Goal: Communication & Community: Answer question/provide support

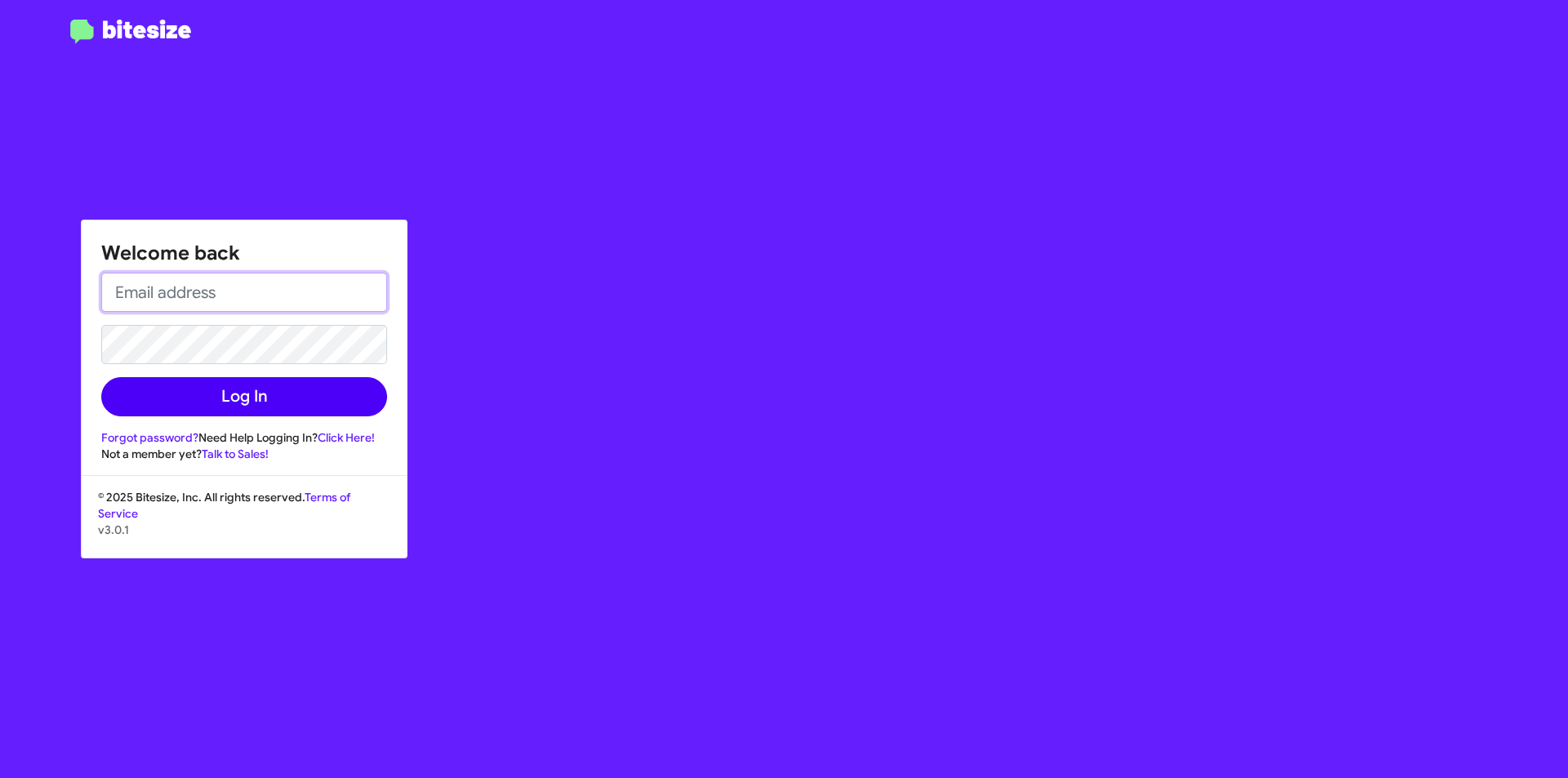
type input "[EMAIL_ADDRESS][DOMAIN_NAME]"
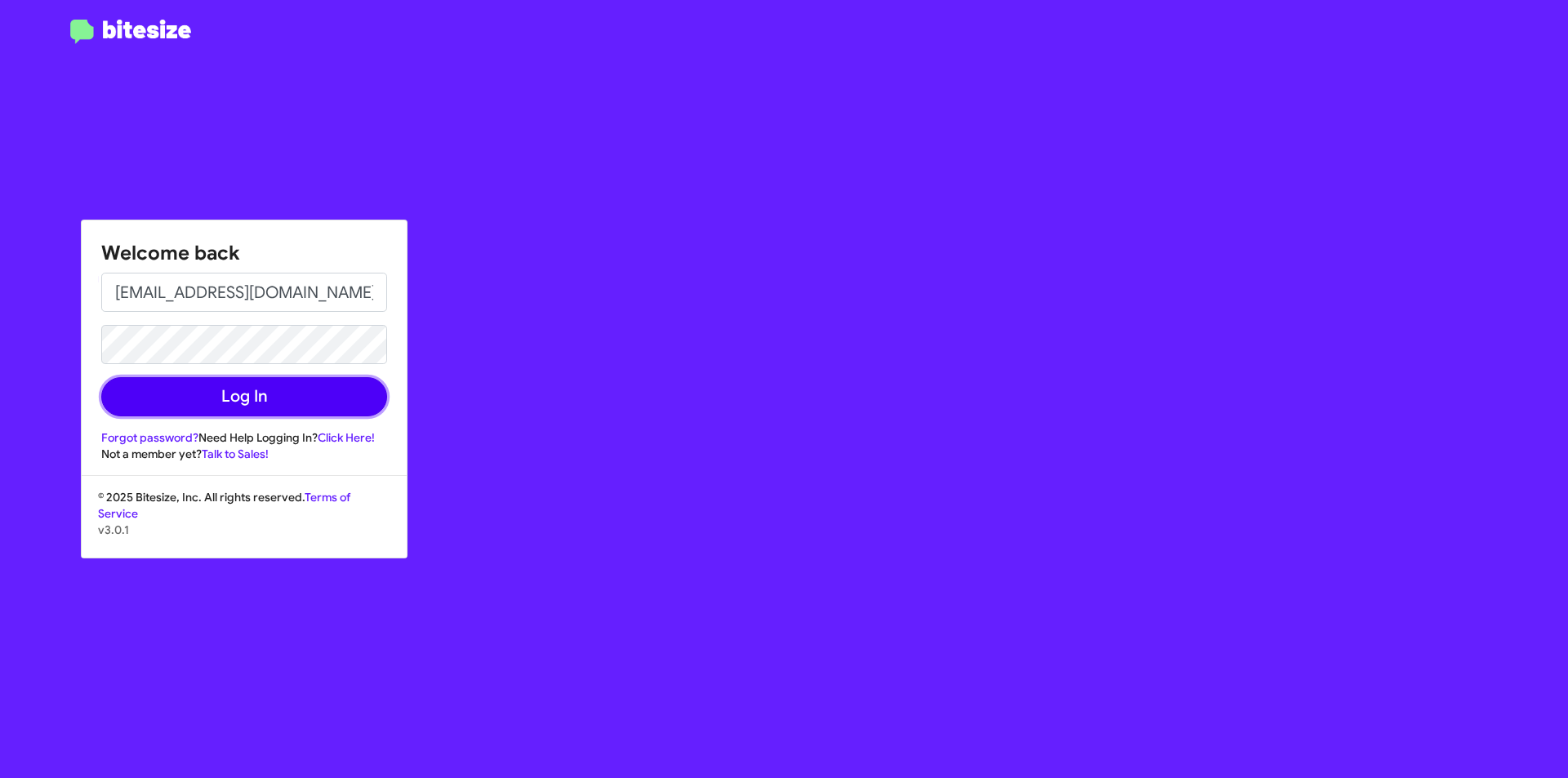
click at [295, 396] on button "Log In" at bounding box center [244, 397] width 286 height 39
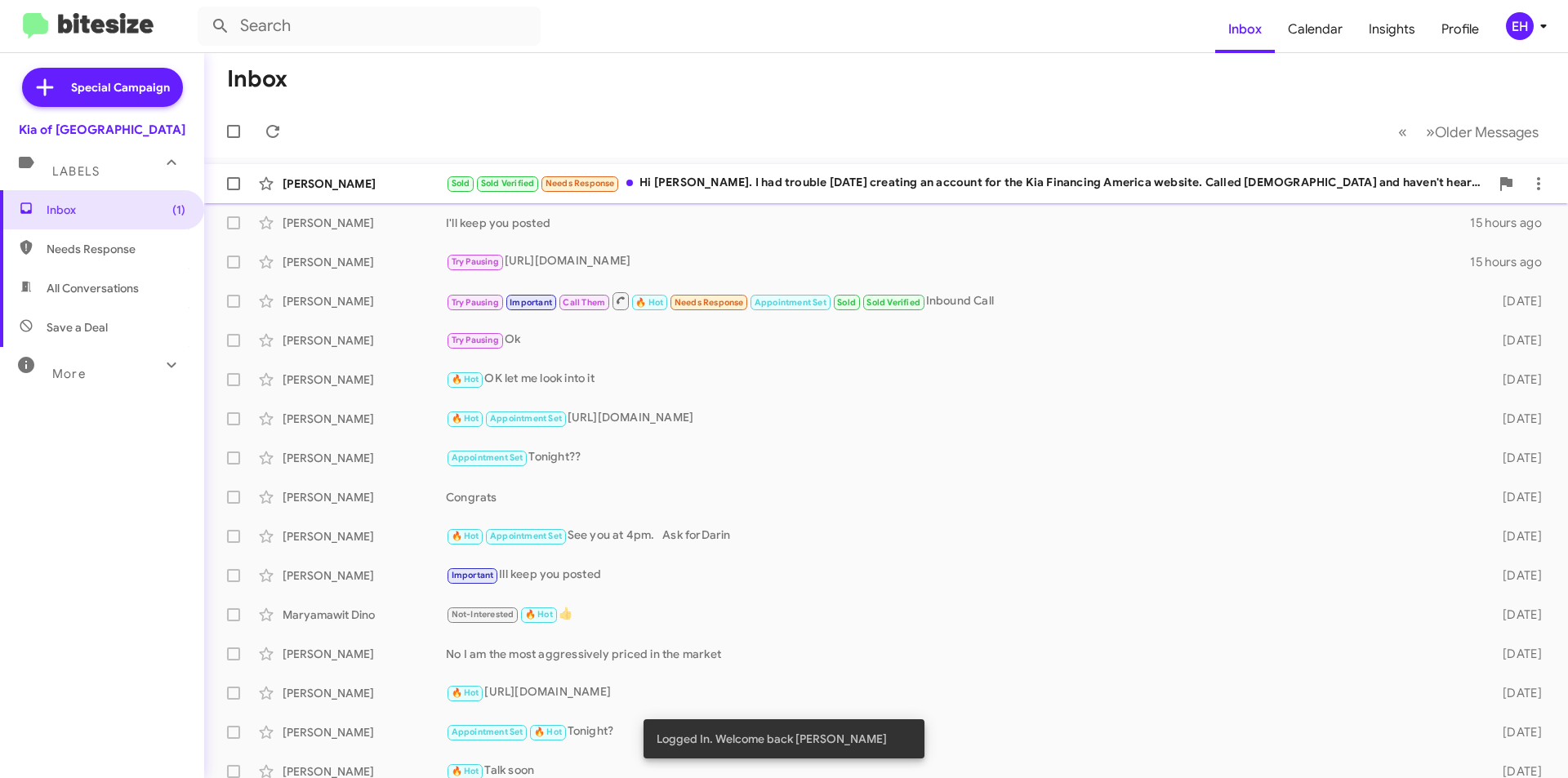
click at [902, 187] on div "Sold Sold Verified Needs Response Hi [PERSON_NAME]. I had trouble [DATE] creati…" at bounding box center [967, 182] width 1043 height 19
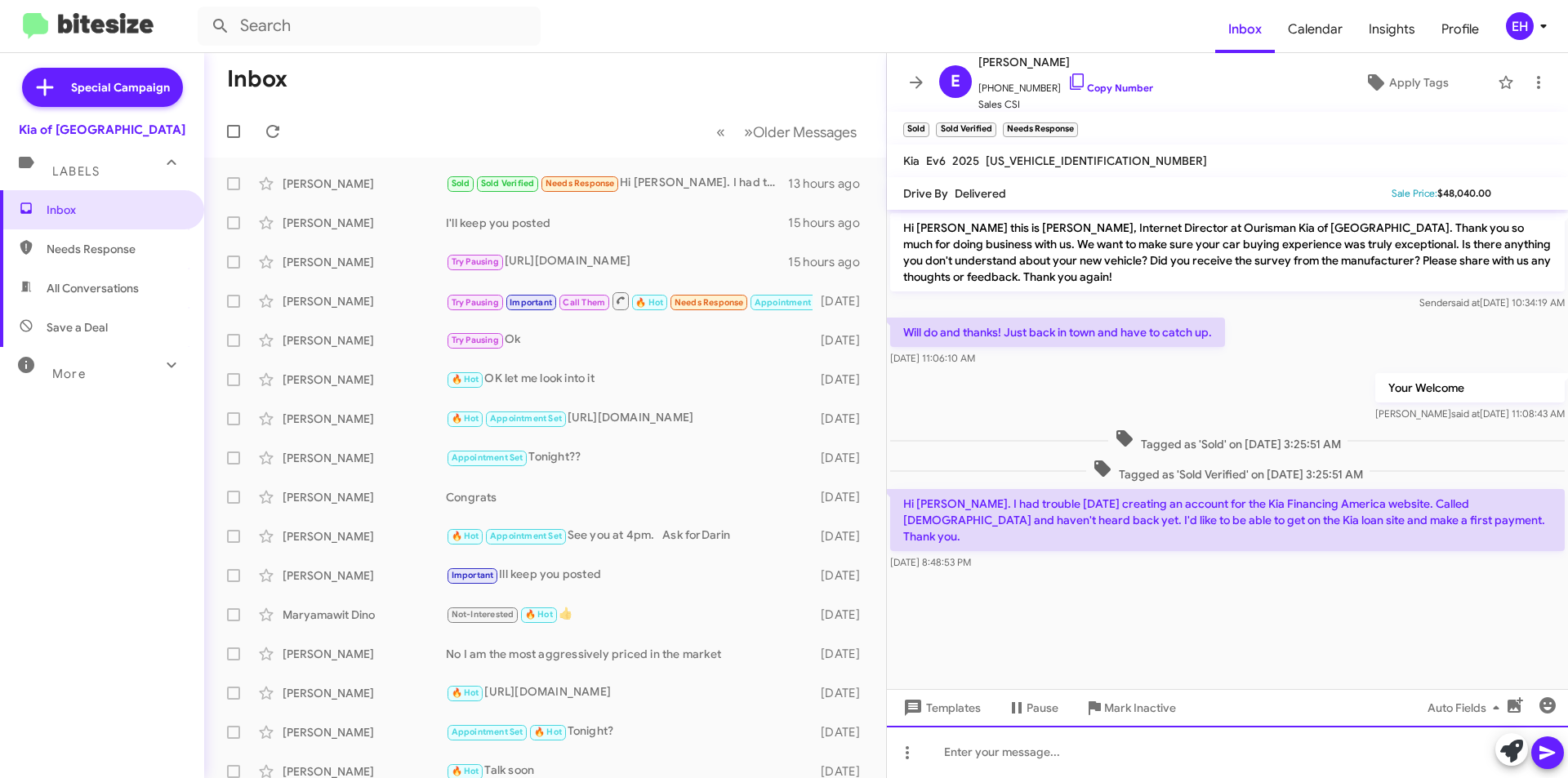
click at [1013, 746] on div at bounding box center [1228, 753] width 682 height 53
click at [1548, 747] on icon at bounding box center [1548, 753] width 20 height 19
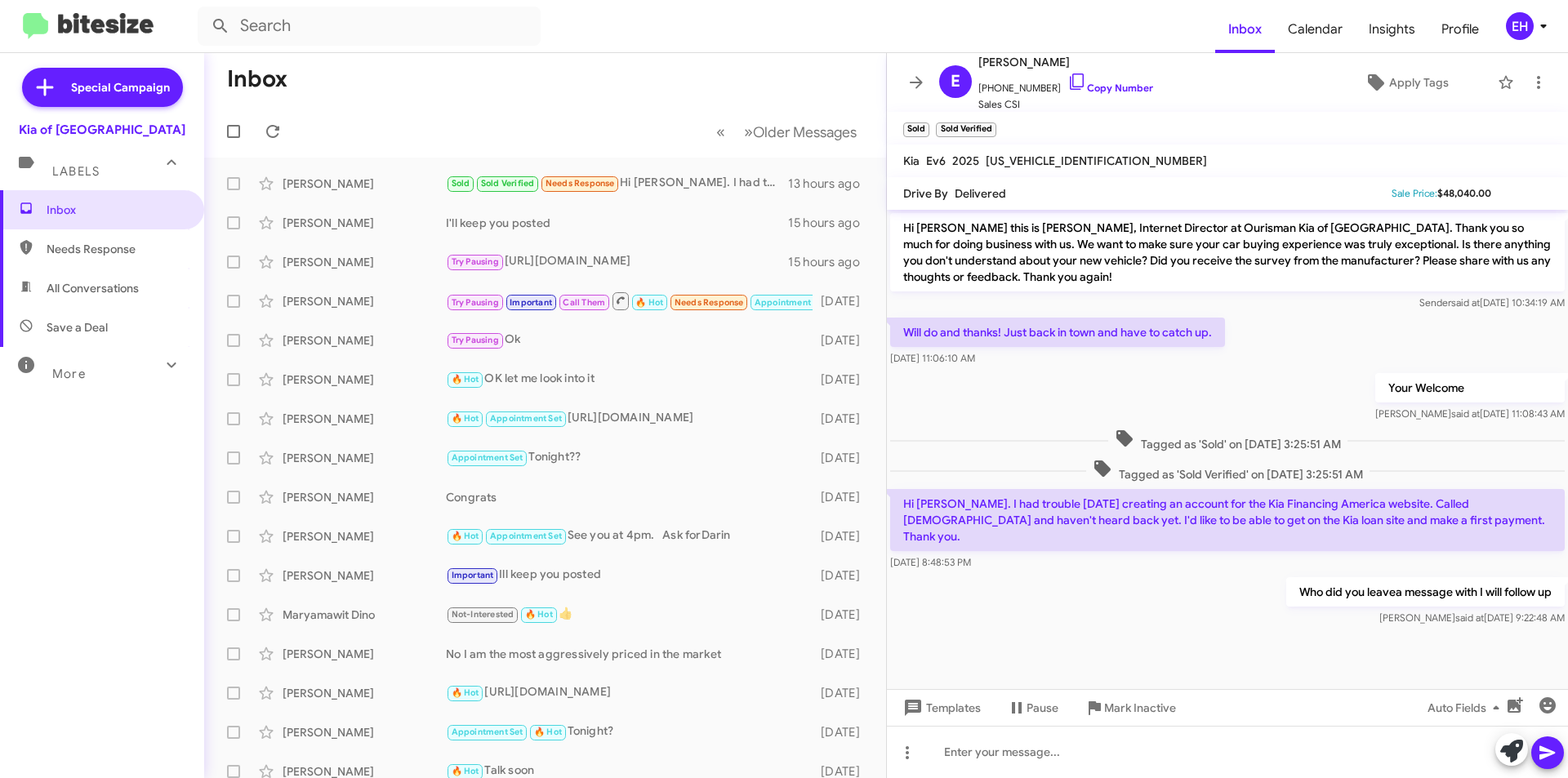
click at [108, 241] on span "Needs Response" at bounding box center [116, 249] width 138 height 17
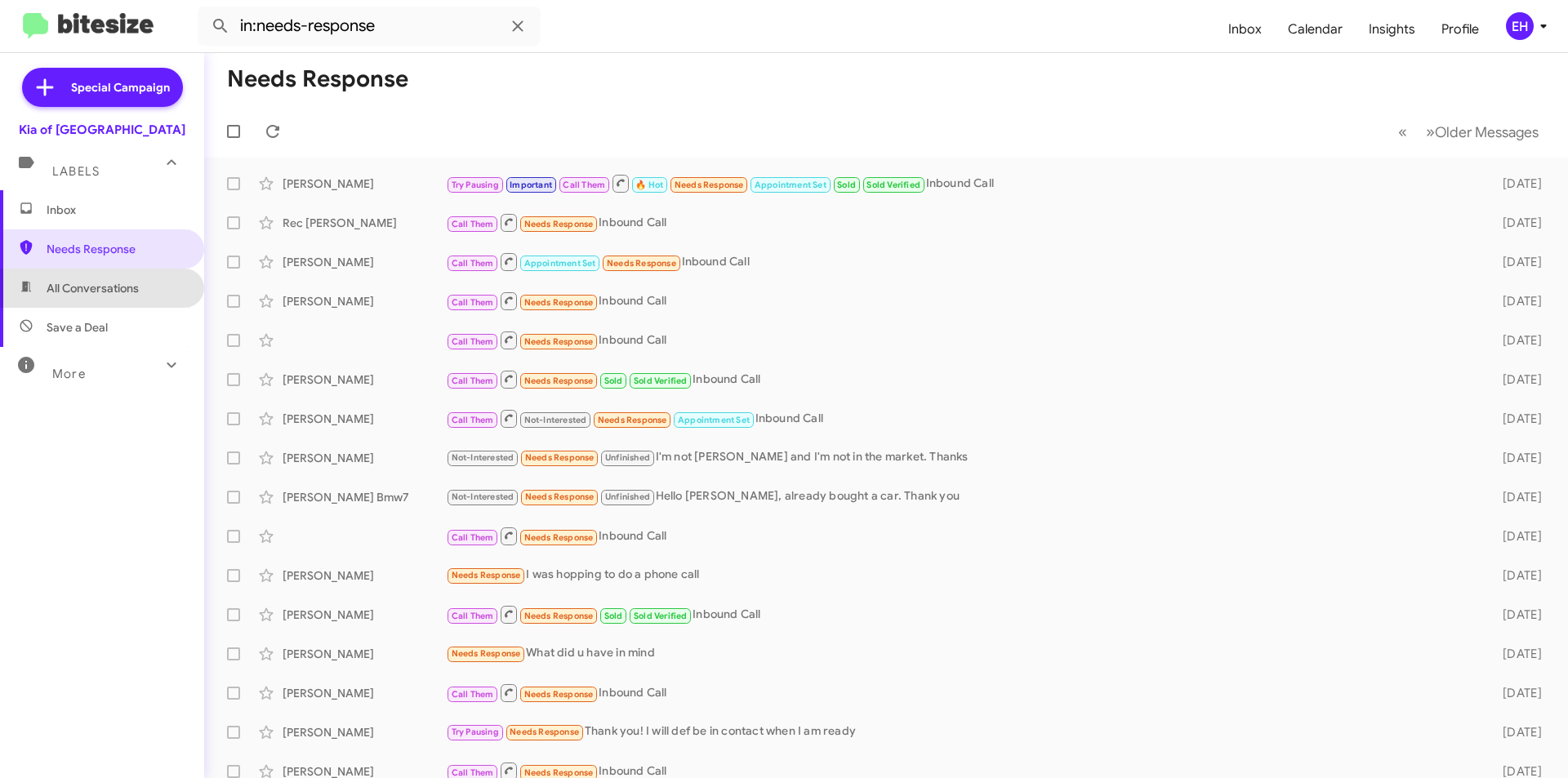
click at [104, 292] on span "All Conversations" at bounding box center [93, 288] width 93 height 17
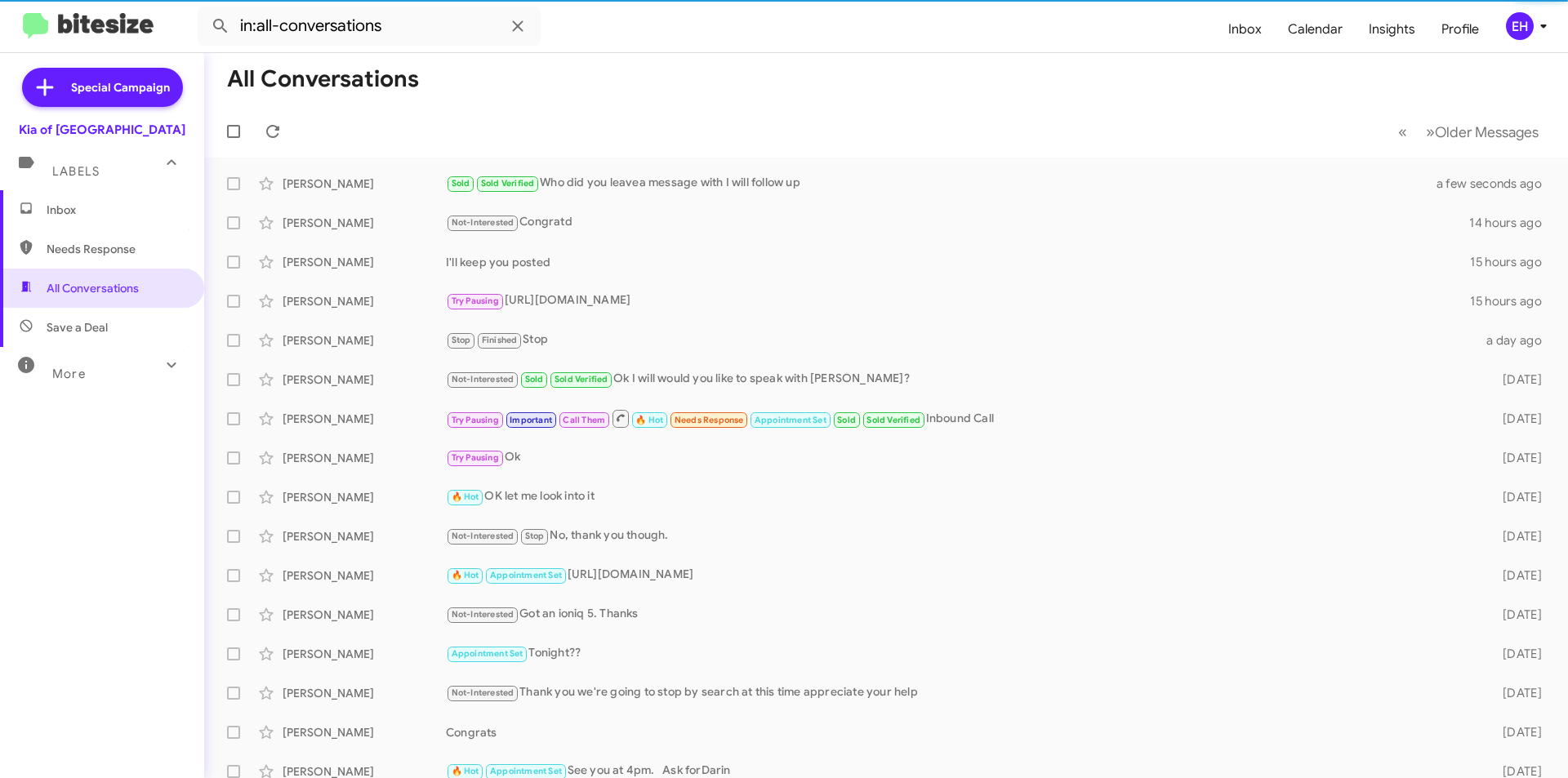
click at [101, 321] on span "Save a Deal" at bounding box center [77, 327] width 61 height 17
type input "in:not-interested"
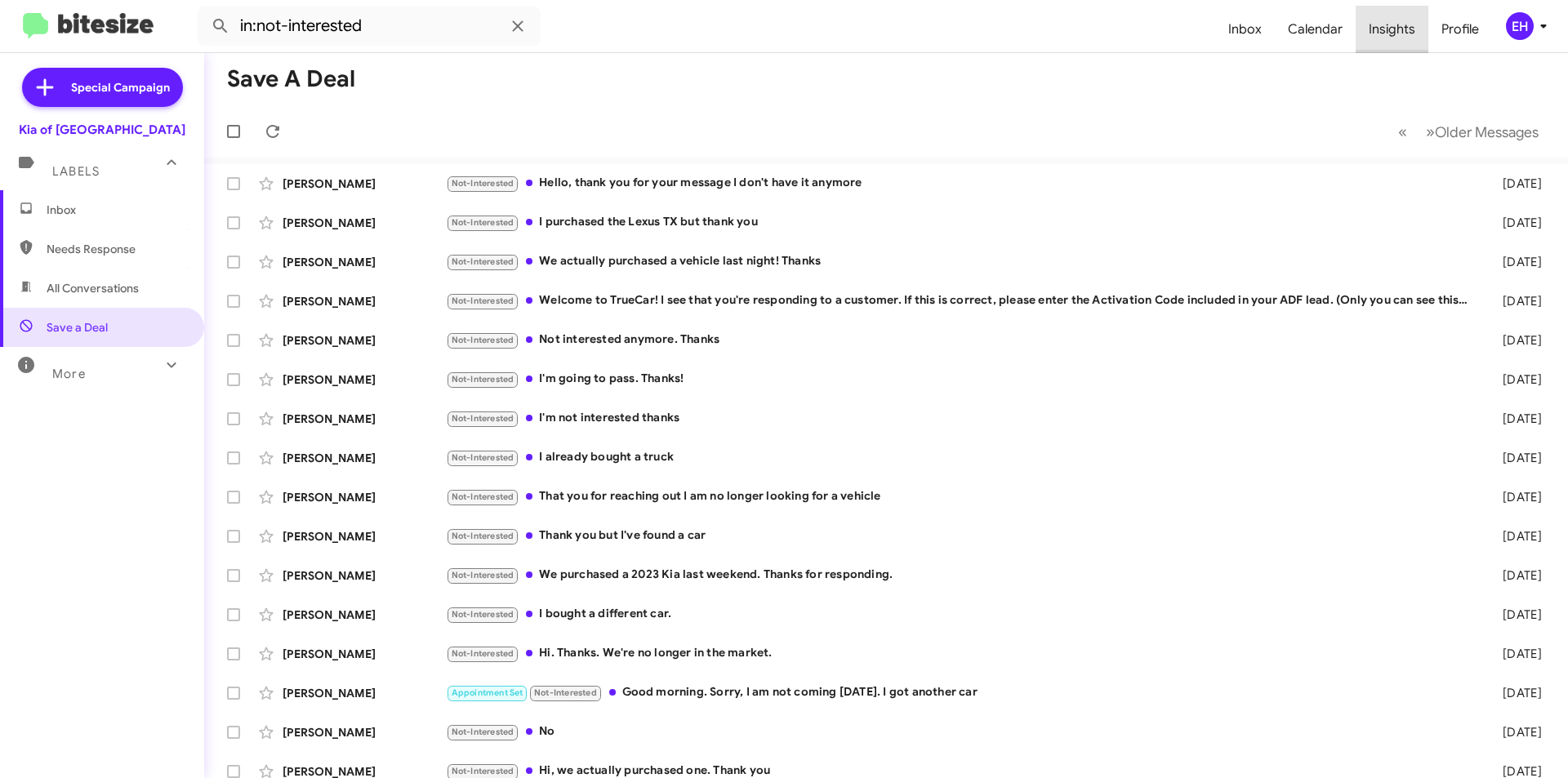
click at [1405, 37] on span "Insights" at bounding box center [1392, 29] width 73 height 48
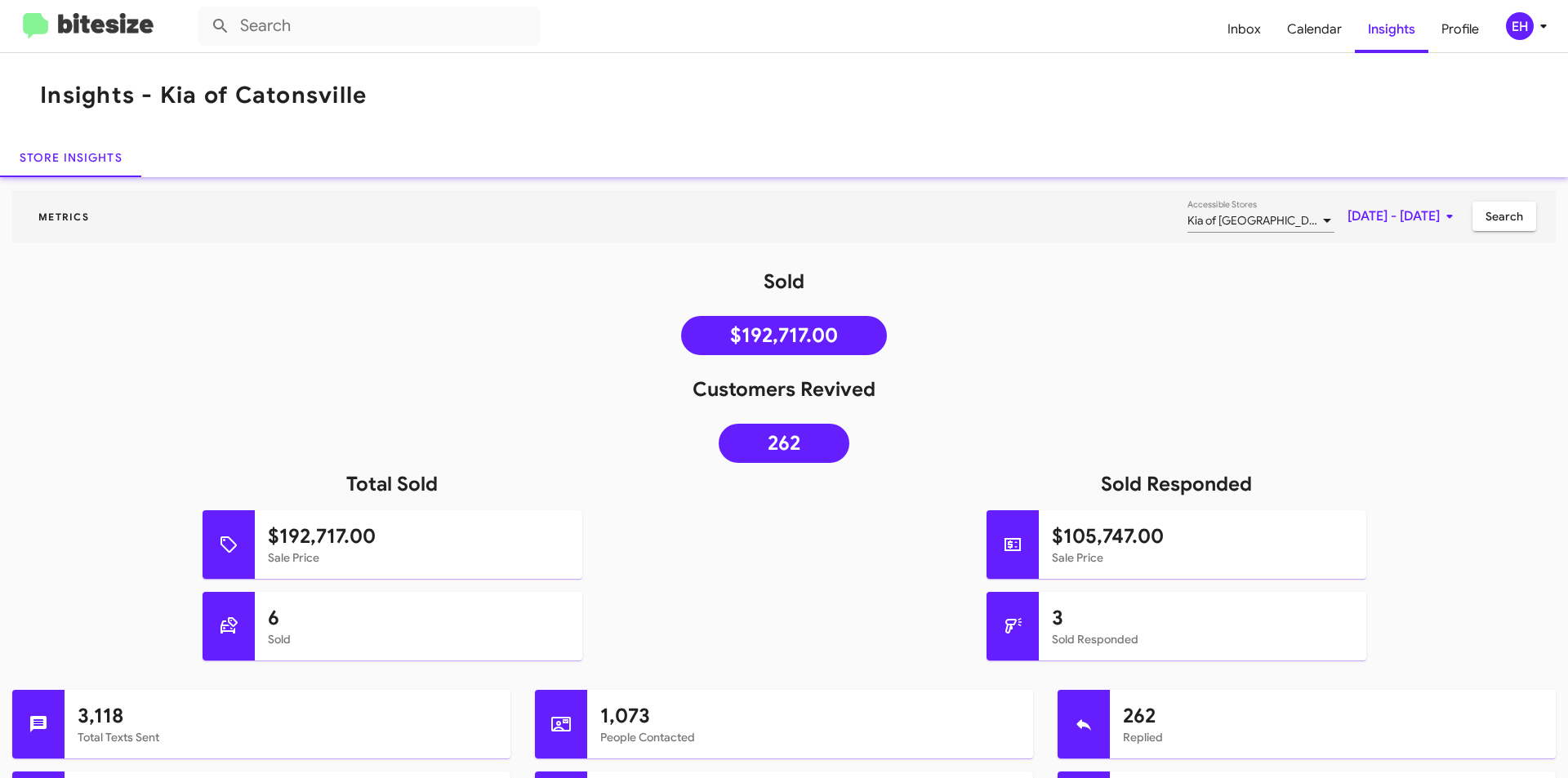
click at [73, 22] on img at bounding box center [88, 26] width 131 height 27
